Goal: Task Accomplishment & Management: Manage account settings

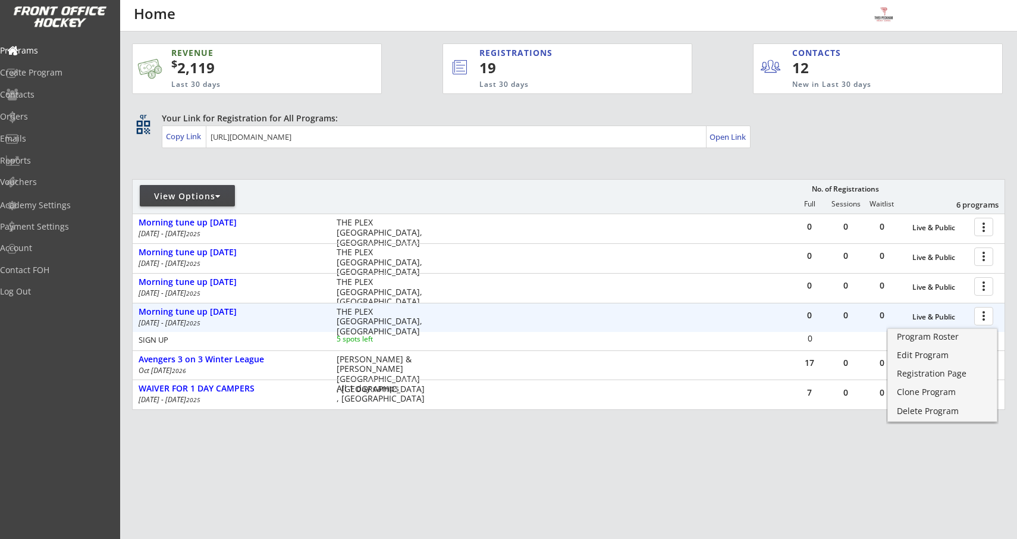
click at [839, 144] on div "Your Link for Registration for All Programs: Copy Link Open Link" at bounding box center [583, 130] width 843 height 36
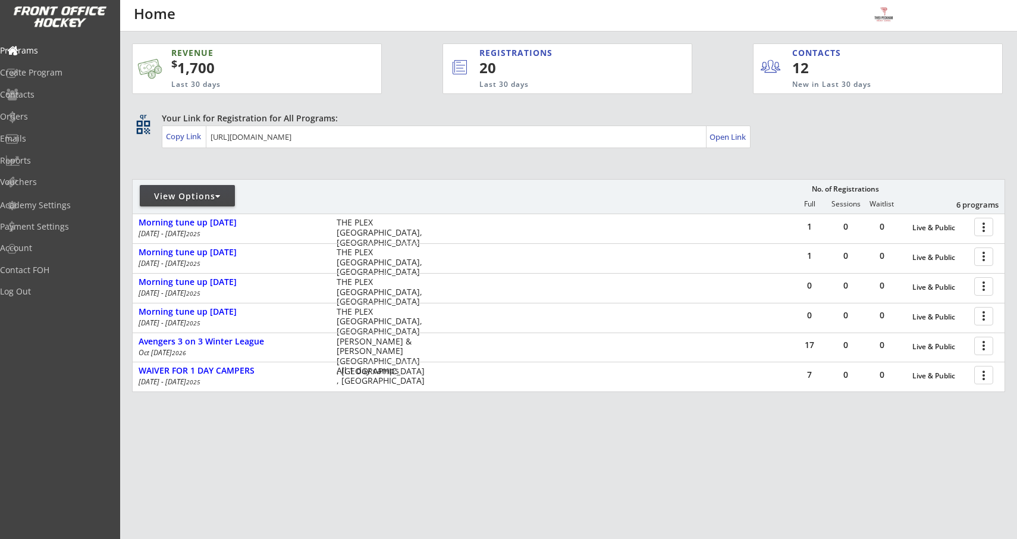
click at [533, 159] on div "REVENUE $ 1,700 Last 30 days REGISTRATIONS 20 Last 30 days CONTACTS 12 New in L…" at bounding box center [568, 274] width 873 height 485
click at [51, 49] on div "Programs" at bounding box center [56, 50] width 107 height 8
click at [46, 54] on div "Programs" at bounding box center [56, 50] width 107 height 8
click at [52, 77] on div "Create Program" at bounding box center [56, 72] width 107 height 8
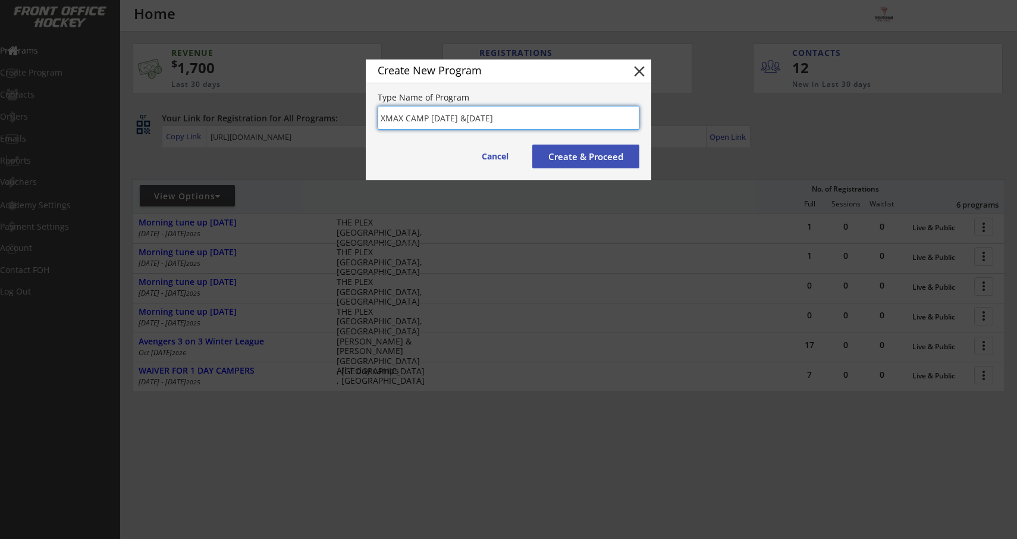
click at [506, 118] on input "input" at bounding box center [509, 118] width 262 height 24
type input "XMAX CAMP DECEMBER 22ND & 23RD"
click at [582, 156] on button "Create & Proceed" at bounding box center [585, 156] width 107 height 24
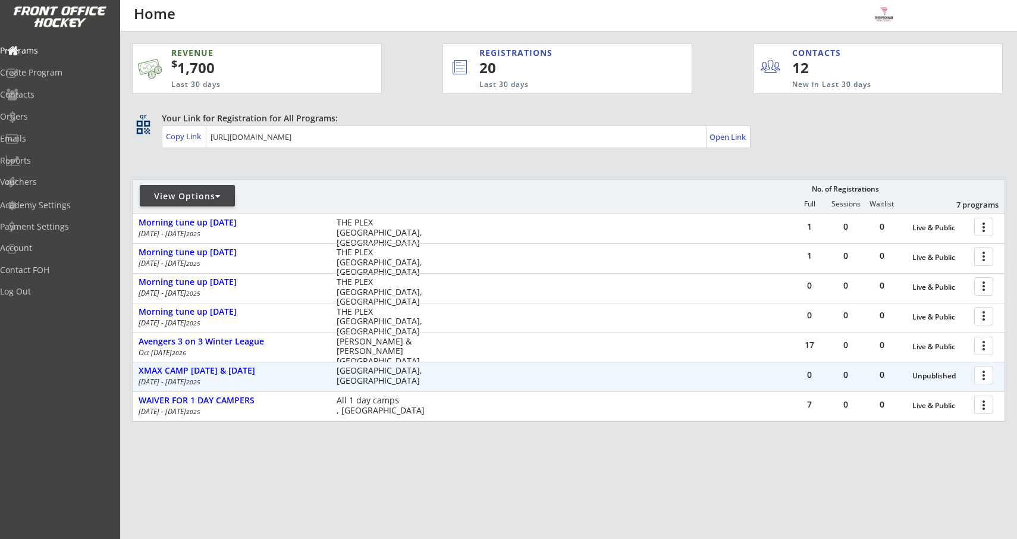
click at [980, 375] on div at bounding box center [985, 374] width 21 height 21
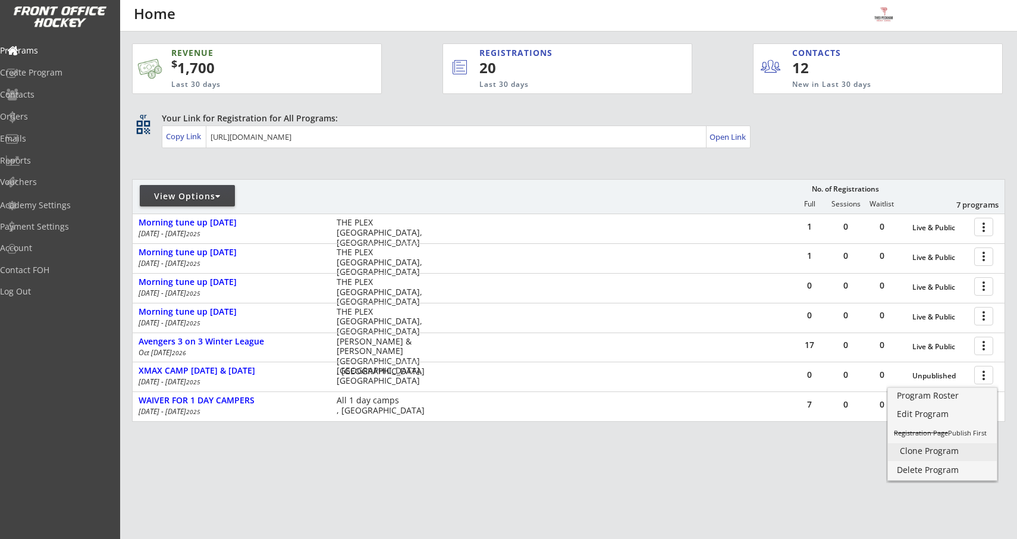
click at [922, 450] on div "Clone Program" at bounding box center [942, 451] width 85 height 8
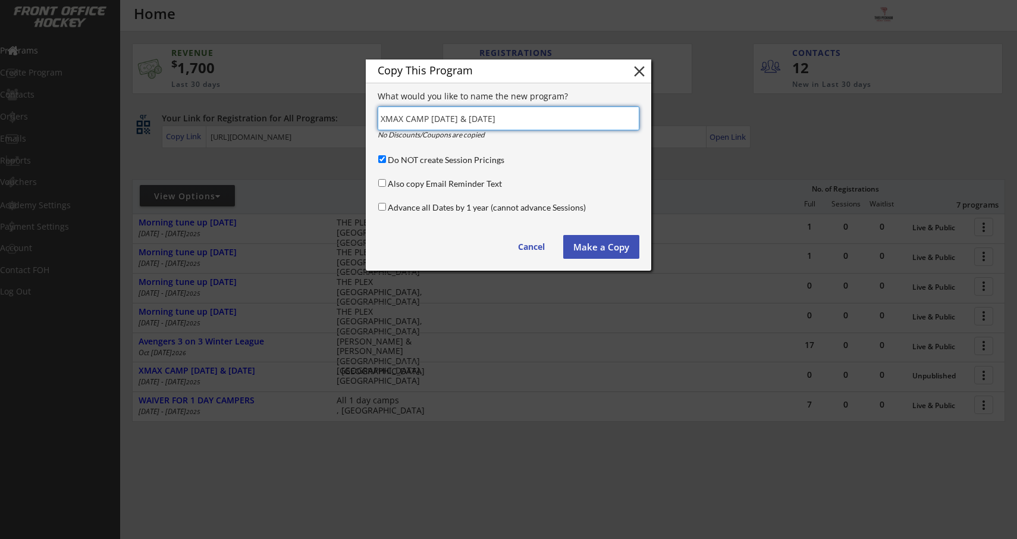
click at [486, 118] on input "input" at bounding box center [509, 118] width 262 height 24
click at [491, 118] on input "input" at bounding box center [509, 118] width 262 height 24
type input "XMAX CAMP DECEMBER 29TH & 30TH"
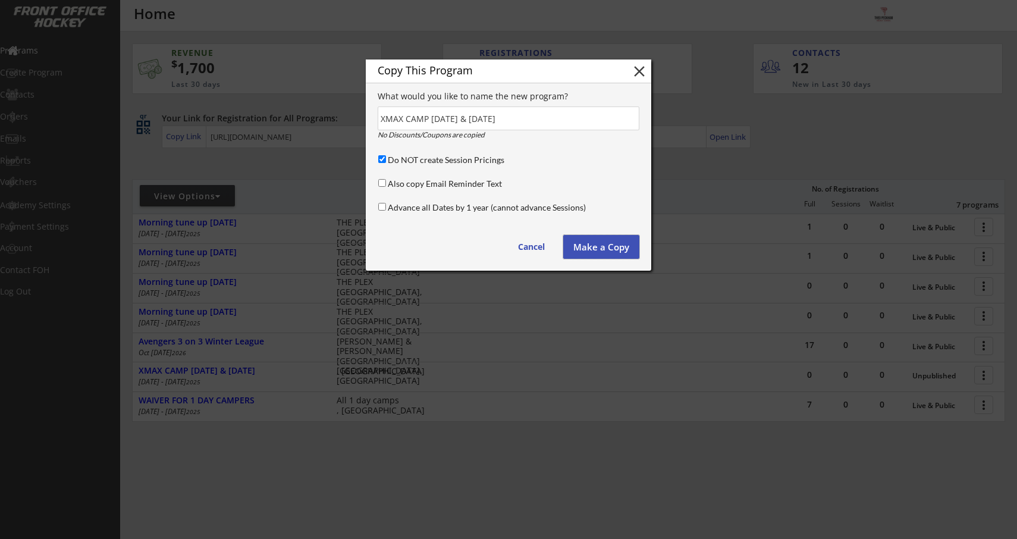
click at [597, 243] on button "Make a Copy" at bounding box center [601, 247] width 76 height 24
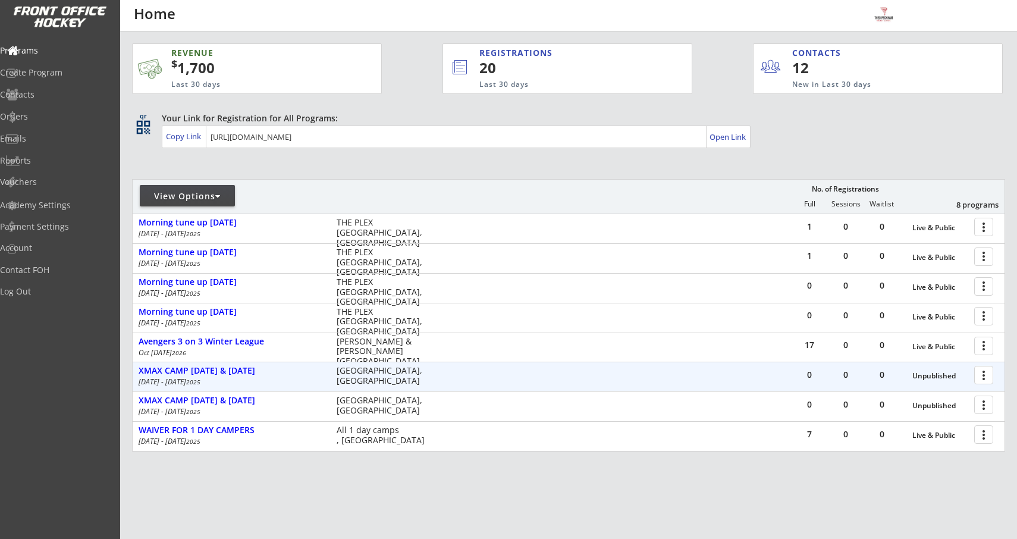
click at [987, 371] on div at bounding box center [985, 374] width 21 height 21
click at [976, 373] on div at bounding box center [985, 374] width 21 height 21
click at [982, 377] on div at bounding box center [985, 374] width 21 height 21
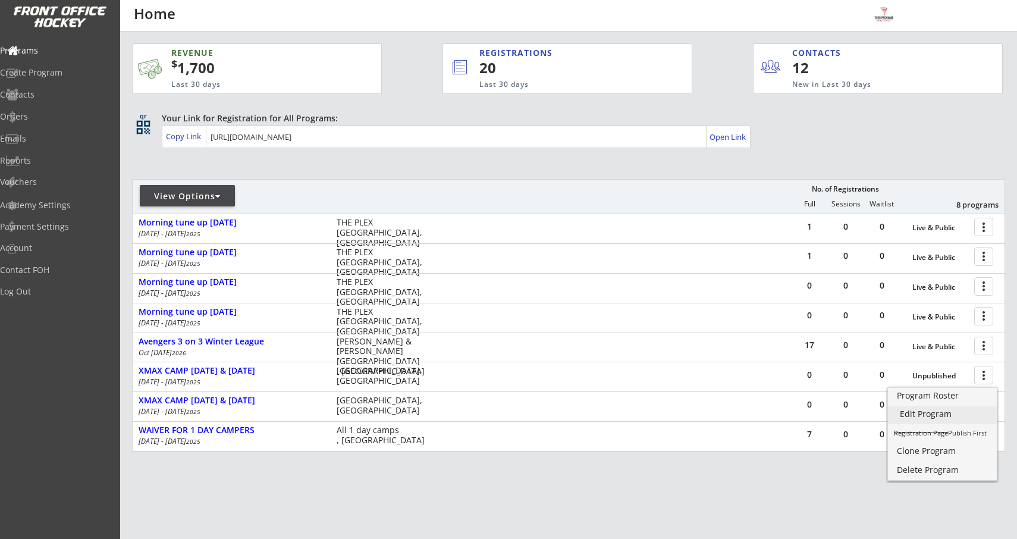
click at [915, 411] on div "Edit Program" at bounding box center [942, 414] width 85 height 8
click at [124, 137] on div "REVENUE $ 1,700 Last 30 days REGISTRATIONS 20 Last 30 days CONTACTS 12 New in L…" at bounding box center [568, 306] width 897 height 549
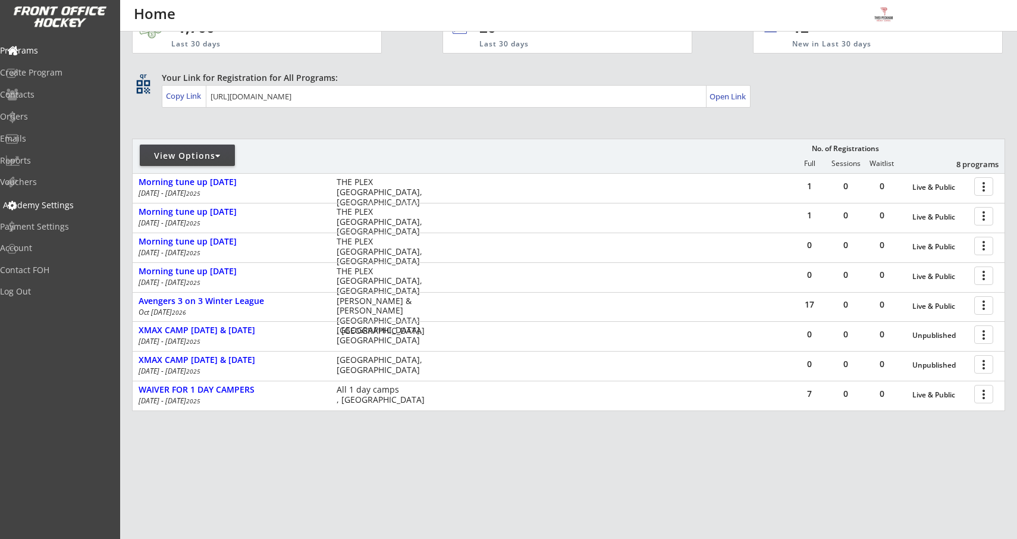
scroll to position [41, 0]
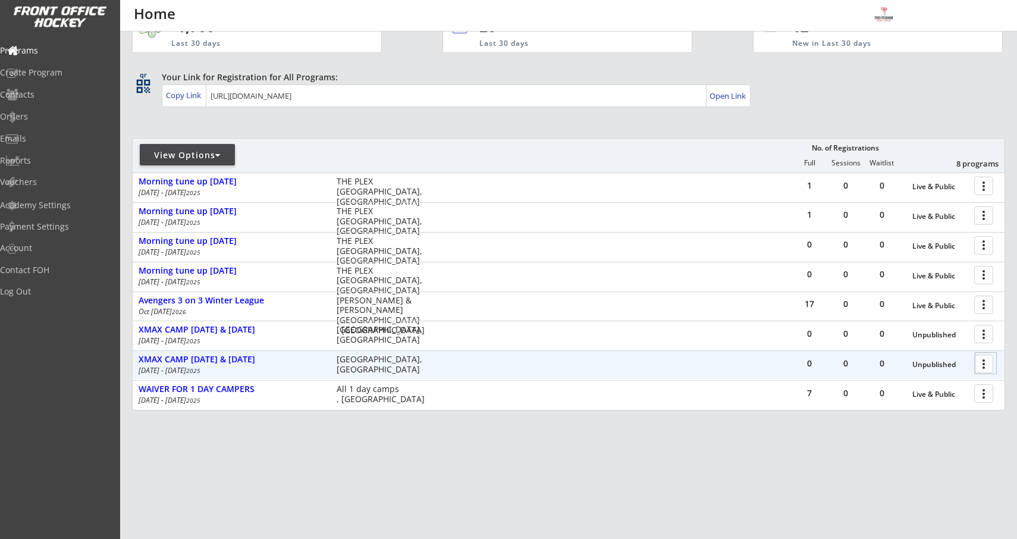
click at [979, 367] on div at bounding box center [985, 363] width 21 height 21
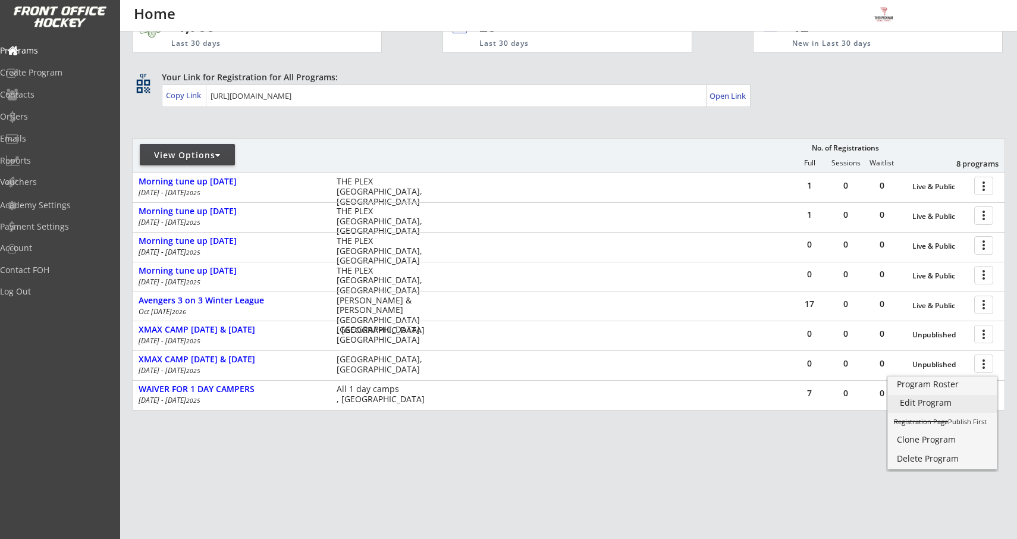
click at [927, 400] on div "Edit Program" at bounding box center [942, 402] width 85 height 8
